Goal: Find specific page/section: Find specific page/section

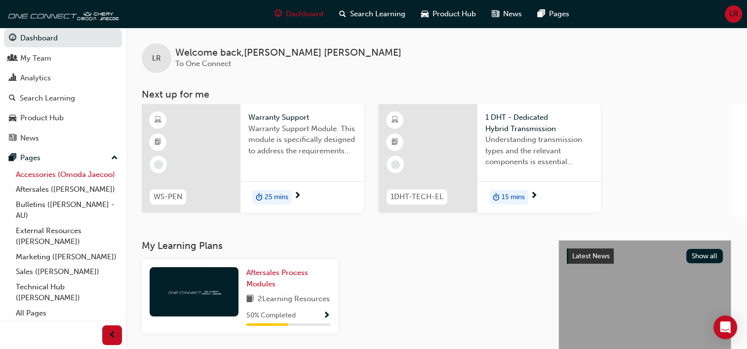
scroll to position [16, 0]
click at [56, 291] on link "Technical Hub ([PERSON_NAME])" at bounding box center [67, 293] width 110 height 26
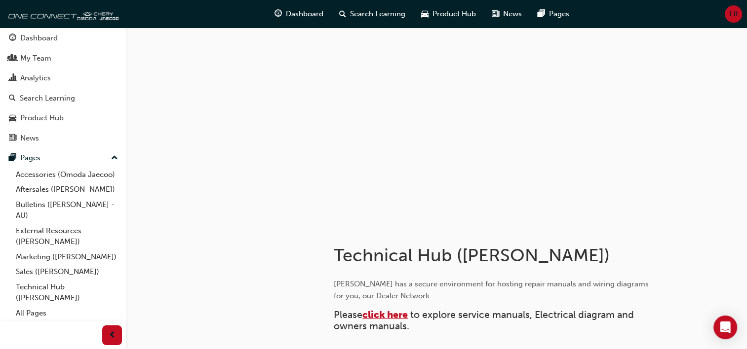
click at [395, 317] on span "click here" at bounding box center [384, 314] width 45 height 11
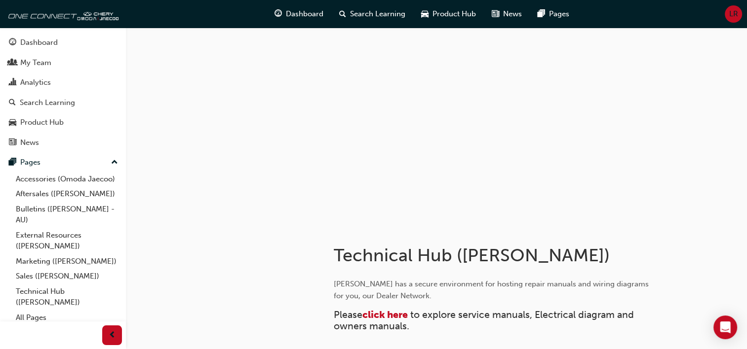
click at [730, 15] on span "LR" at bounding box center [733, 13] width 9 height 11
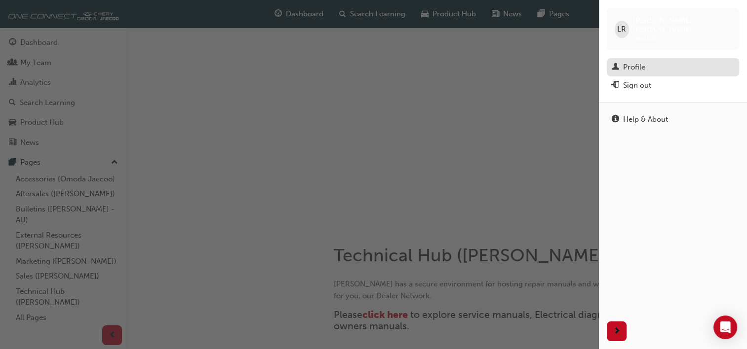
click at [629, 62] on div "Profile" at bounding box center [634, 67] width 22 height 11
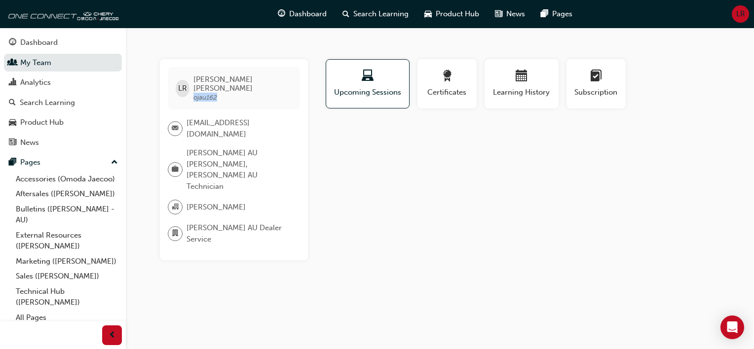
drag, startPoint x: 224, startPoint y: 89, endPoint x: 195, endPoint y: 87, distance: 28.2
click at [195, 87] on div "LR [PERSON_NAME] ojau162" at bounding box center [234, 88] width 132 height 42
drag, startPoint x: 195, startPoint y: 87, endPoint x: 207, endPoint y: 89, distance: 12.0
copy span "ojau162"
click at [30, 305] on link "Technical Hub ([PERSON_NAME])" at bounding box center [67, 297] width 110 height 26
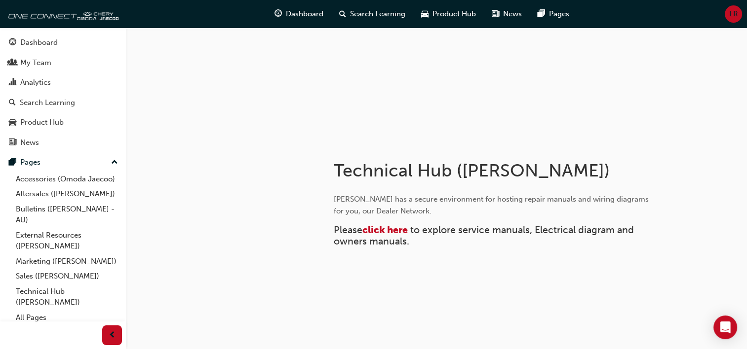
scroll to position [85, 0]
click at [385, 231] on span "click here" at bounding box center [384, 229] width 45 height 11
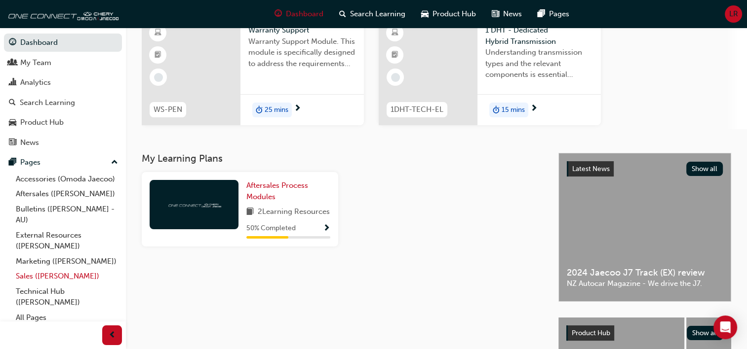
scroll to position [99, 0]
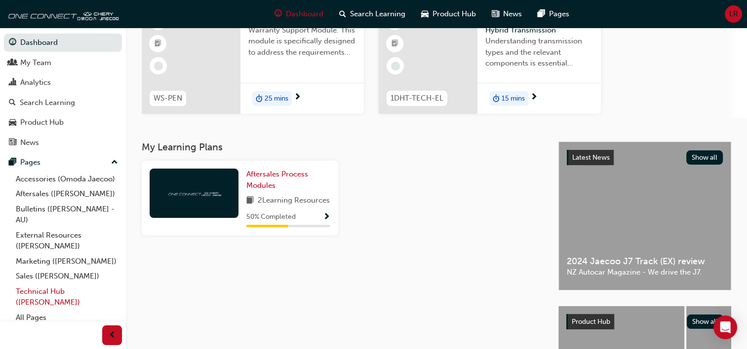
click at [49, 310] on link "Technical Hub ([PERSON_NAME])" at bounding box center [67, 297] width 110 height 26
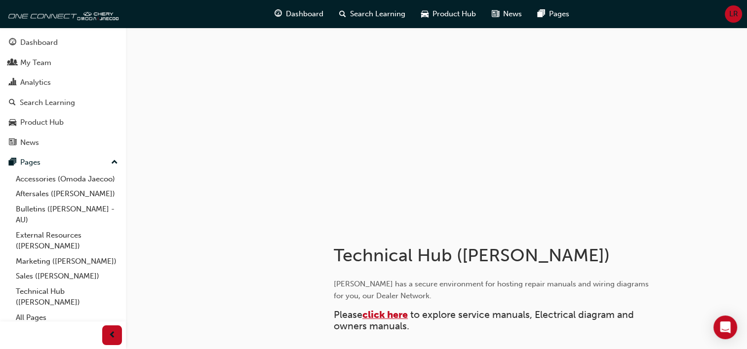
click at [393, 319] on span "click here" at bounding box center [384, 314] width 45 height 11
